Goal: Task Accomplishment & Management: Use online tool/utility

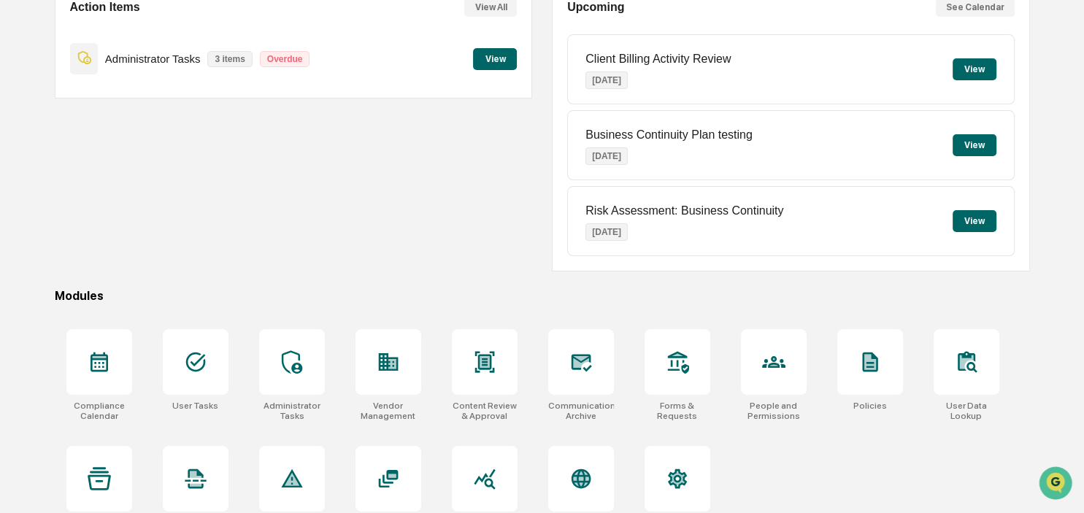
scroll to position [194, 0]
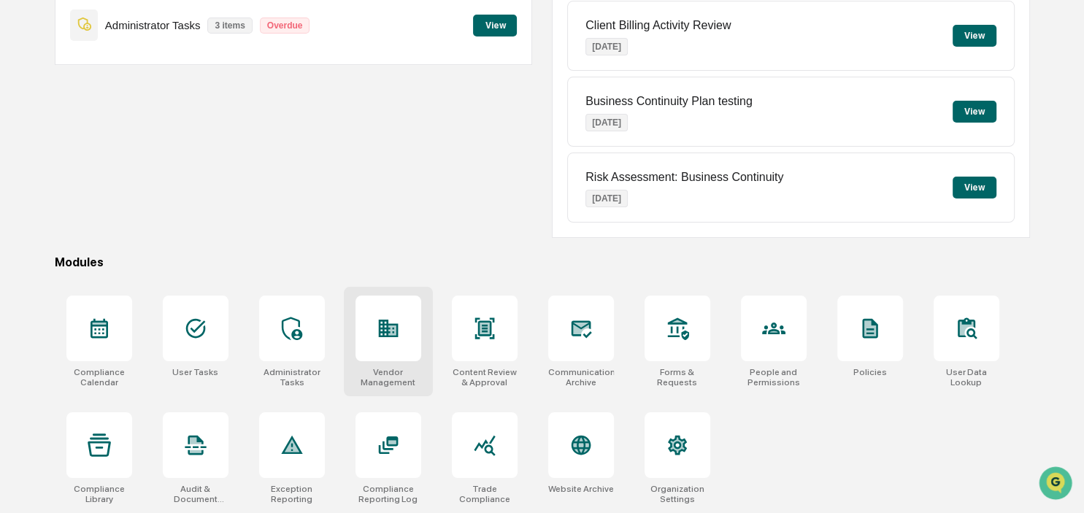
click at [363, 329] on div at bounding box center [389, 329] width 66 height 66
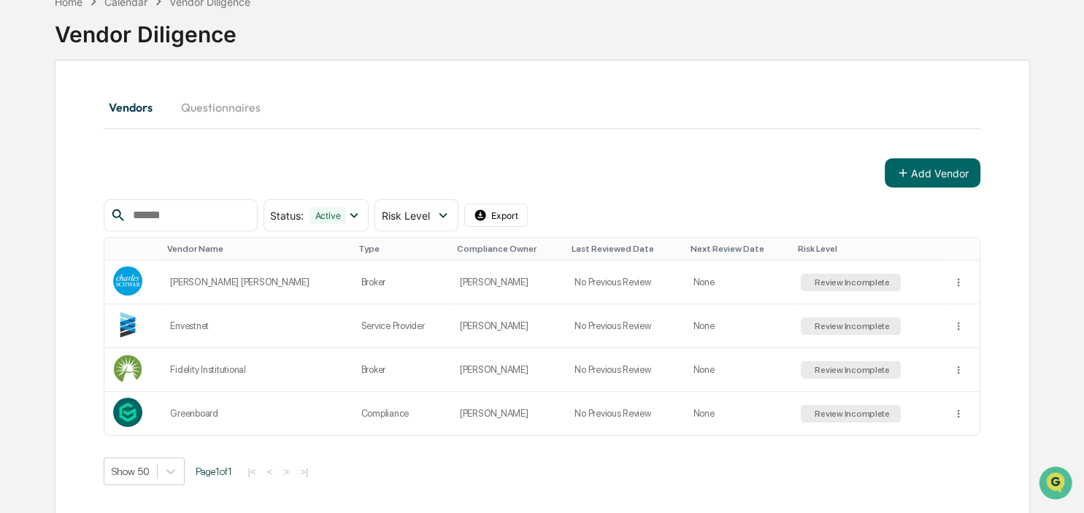
scroll to position [84, 0]
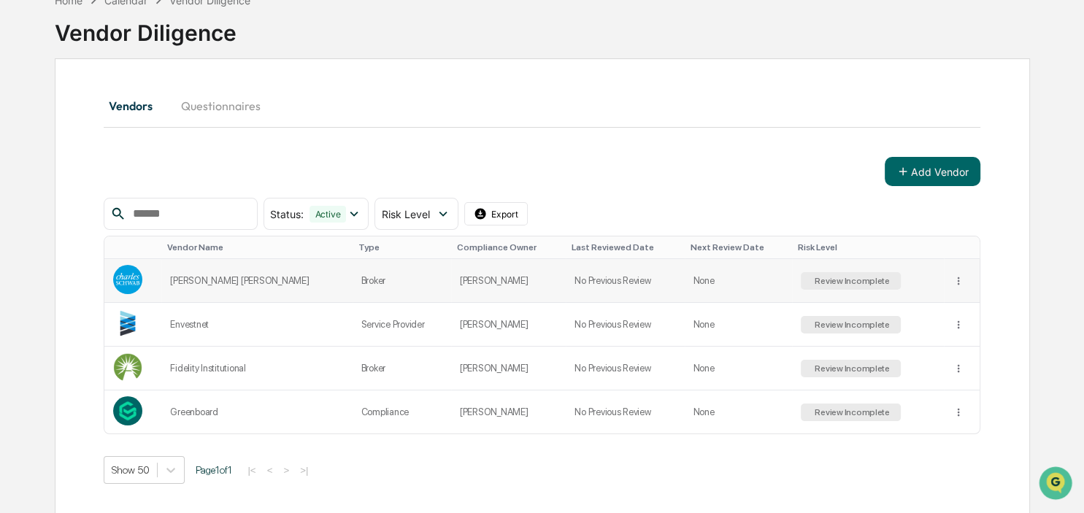
click at [190, 275] on div "Charles Schwab" at bounding box center [256, 280] width 173 height 11
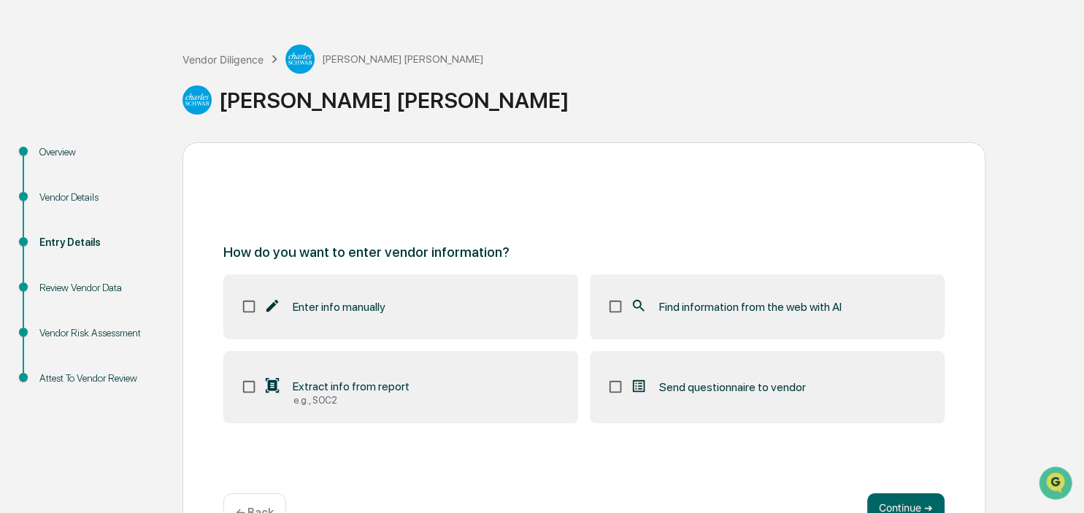
scroll to position [77, 0]
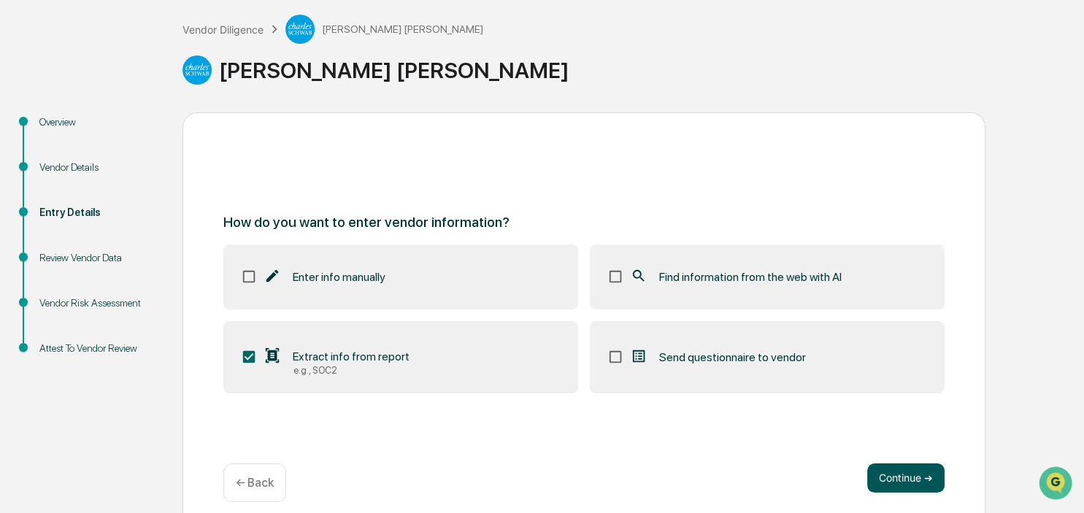
click at [925, 480] on button "Continue ➔" at bounding box center [905, 478] width 77 height 29
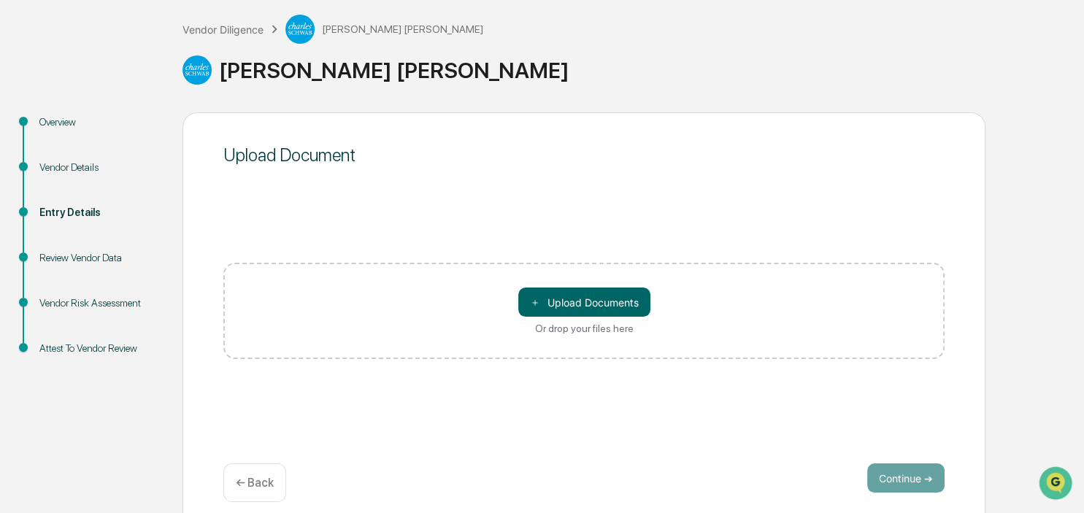
click at [253, 487] on p "← Back" at bounding box center [255, 483] width 38 height 14
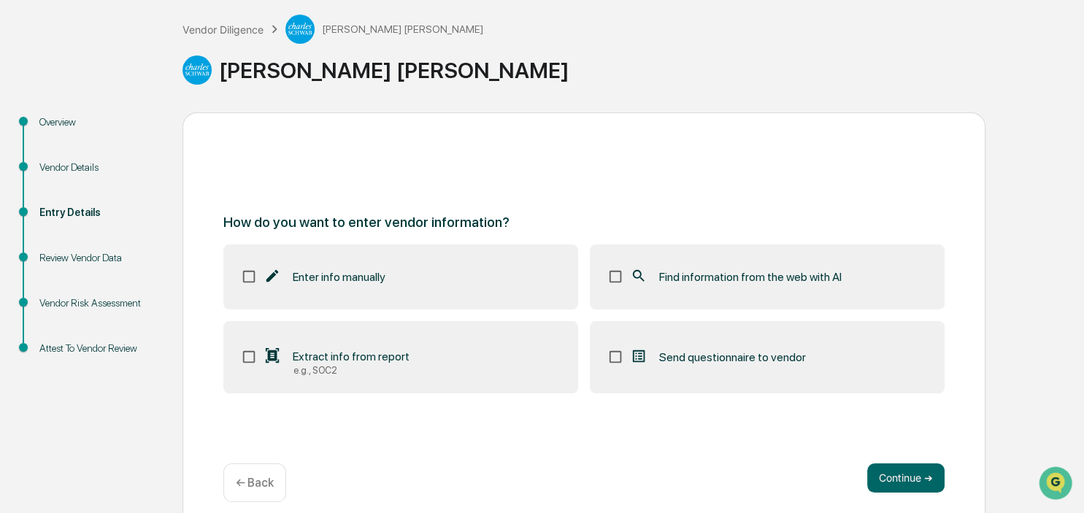
click at [742, 441] on div "How do you want to enter vendor information? Enter info manually Find informati…" at bounding box center [584, 319] width 803 height 415
click at [461, 454] on div "How do you want to enter vendor information? Enter info manually Find informati…" at bounding box center [584, 319] width 803 height 415
click at [367, 458] on div "How do you want to enter vendor information? Enter info manually Find informati…" at bounding box center [584, 319] width 803 height 415
click at [1021, 450] on div "Overview Vendor Details Entry Details Review Vendor Data Vendor Risk Assessment…" at bounding box center [542, 319] width 1070 height 415
